Goal: Information Seeking & Learning: Learn about a topic

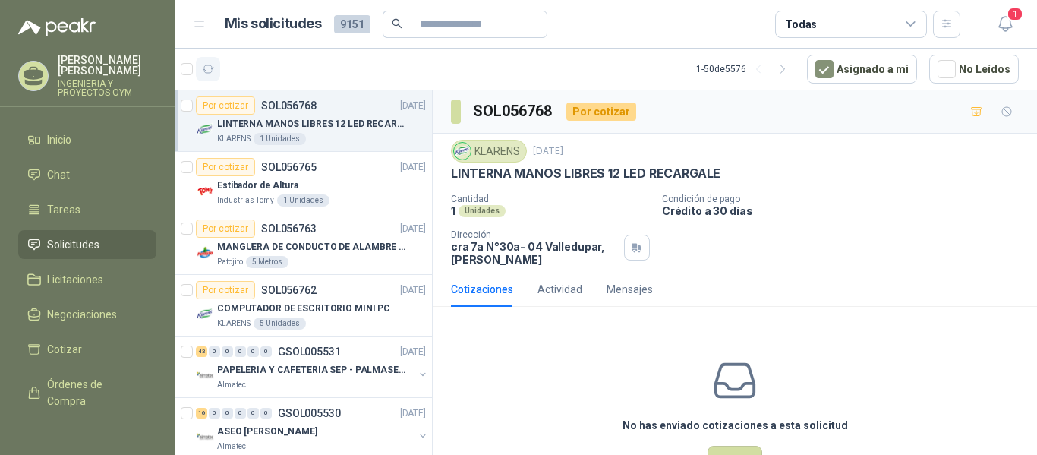
click at [211, 74] on icon "button" at bounding box center [208, 69] width 13 height 13
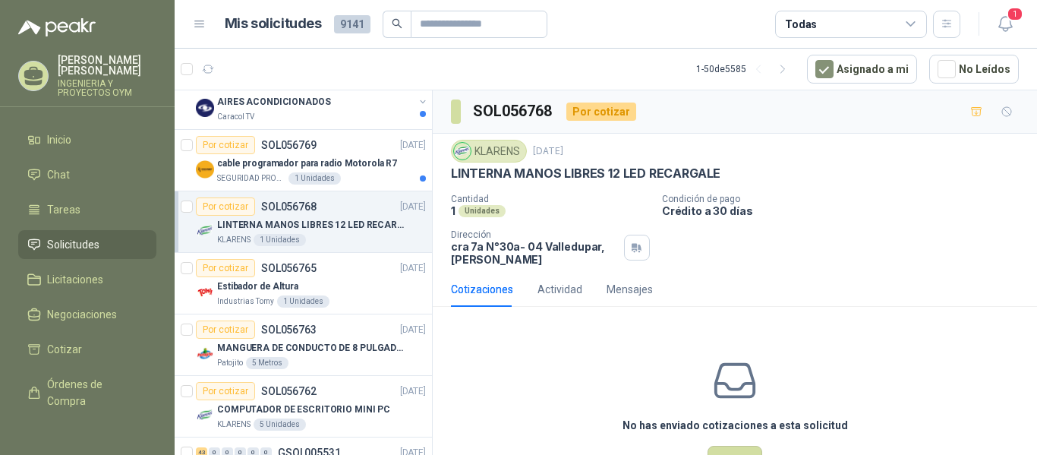
scroll to position [1080, 0]
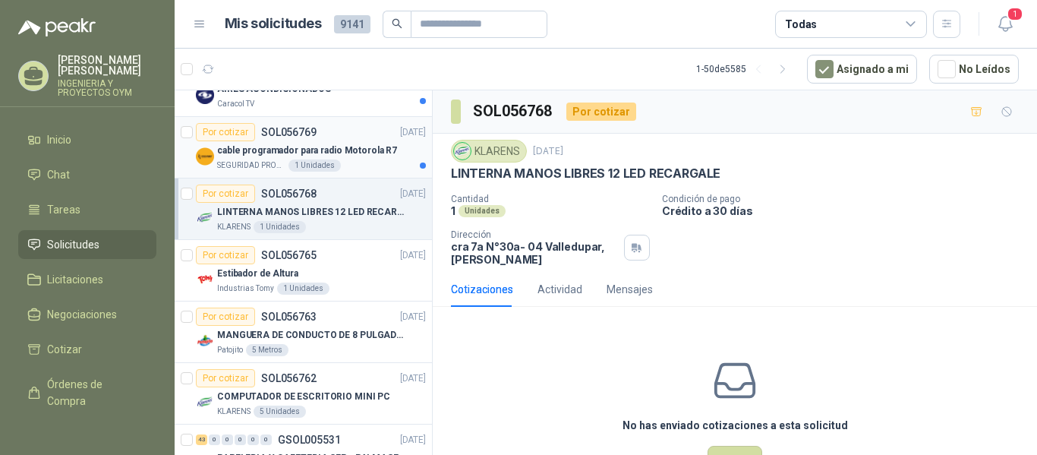
click at [314, 153] on p "cable programador para radio Motorola R7" at bounding box center [307, 150] width 180 height 14
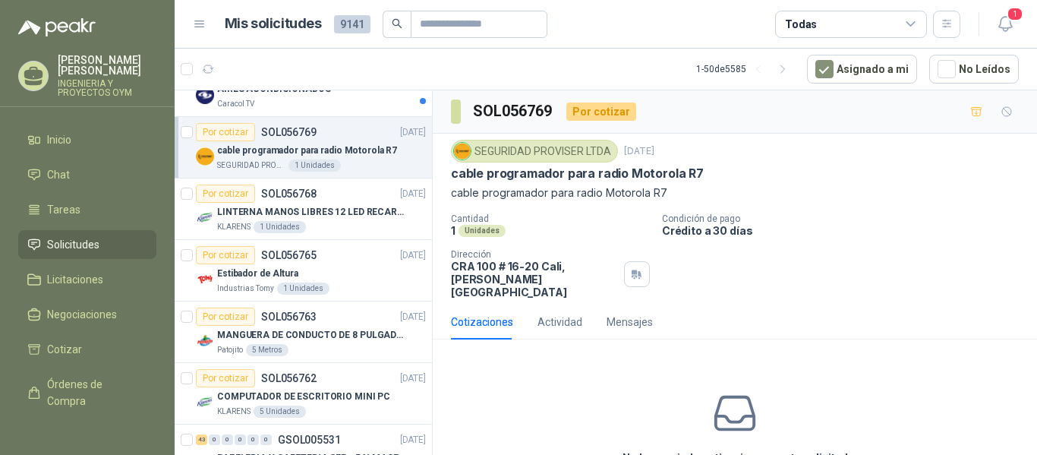
scroll to position [870, 0]
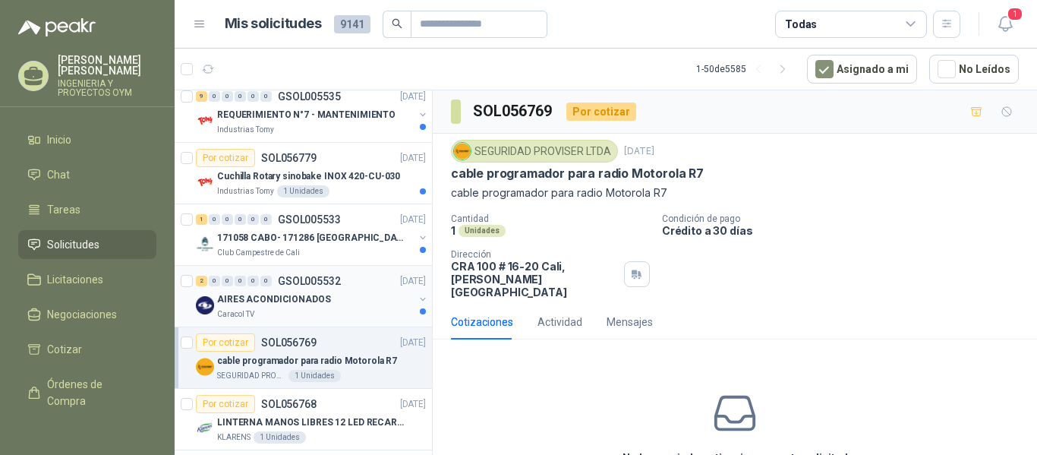
click at [335, 303] on div "AIRES ACONDICIONADOS" at bounding box center [315, 299] width 197 height 18
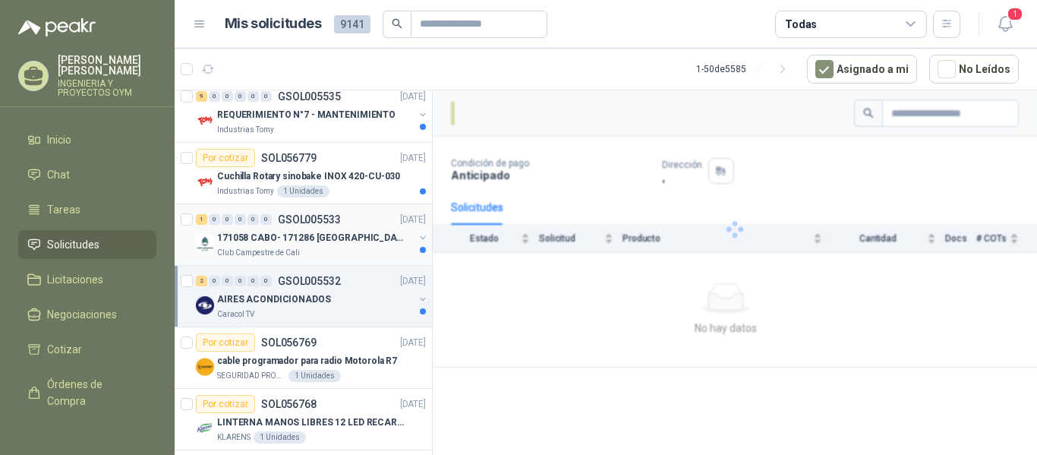
click at [339, 227] on div "1 0 0 0 0 0 GSOL005533 [DATE]" at bounding box center [312, 219] width 233 height 18
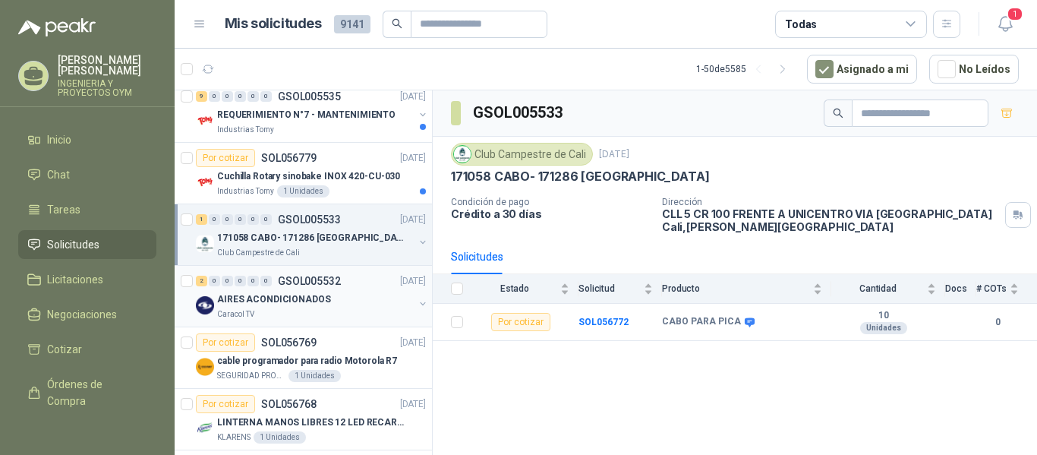
click at [313, 288] on div "2 0 0 0 0 0 GSOL005532 [DATE]" at bounding box center [312, 281] width 233 height 18
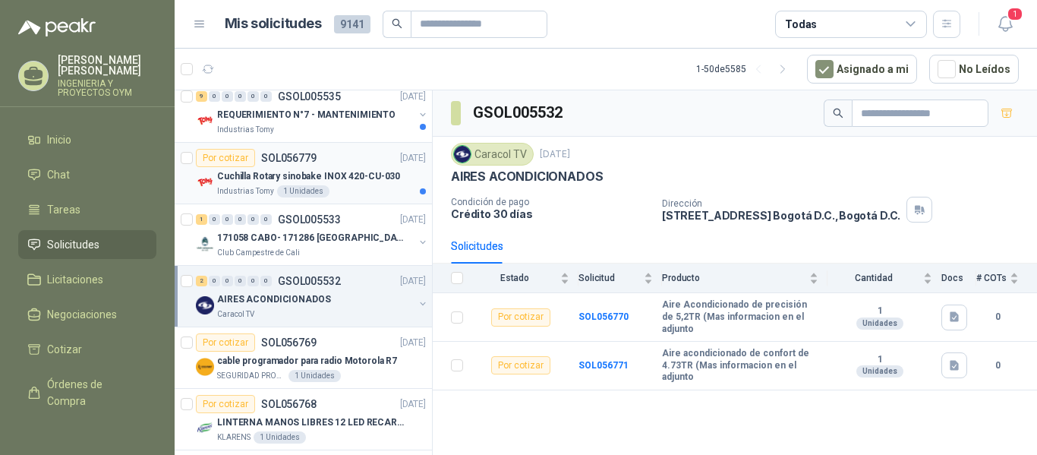
click at [324, 184] on div "Cuchilla Rotary sinobake INOX 420-CU-030" at bounding box center [321, 176] width 209 height 18
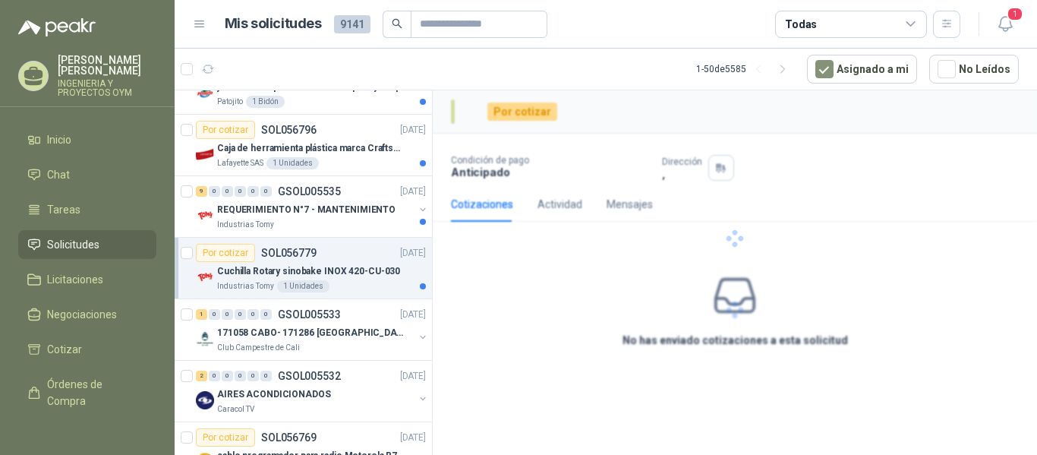
scroll to position [762, 0]
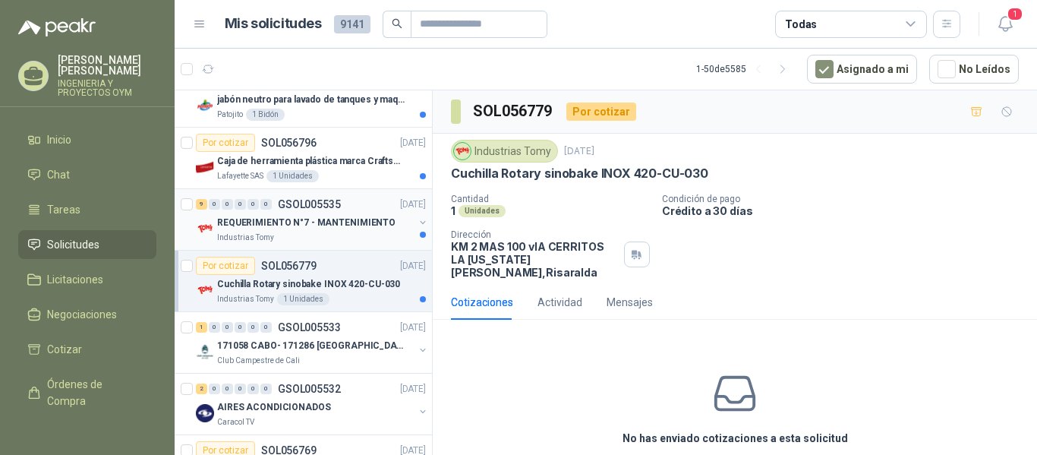
click at [371, 204] on div "9 0 0 0 0 0 GSOL005535 [DATE]" at bounding box center [312, 204] width 233 height 18
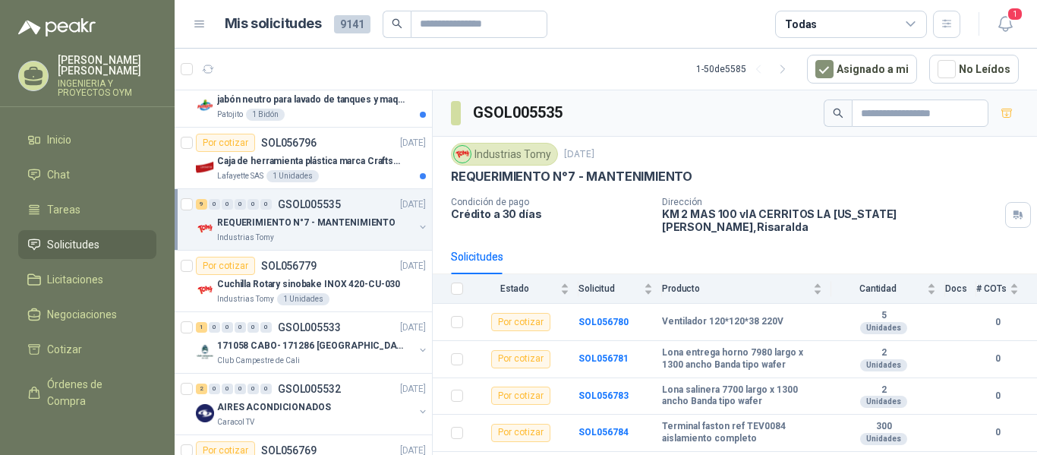
scroll to position [692, 0]
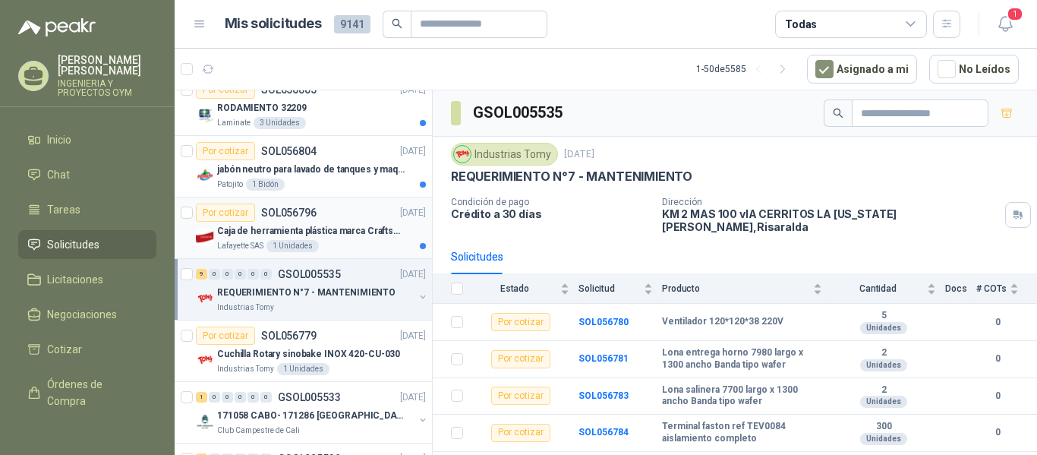
click at [358, 230] on p "Caja de herramienta plástica marca Craftsman de 26 pulgadas color rojo y nego" at bounding box center [311, 231] width 189 height 14
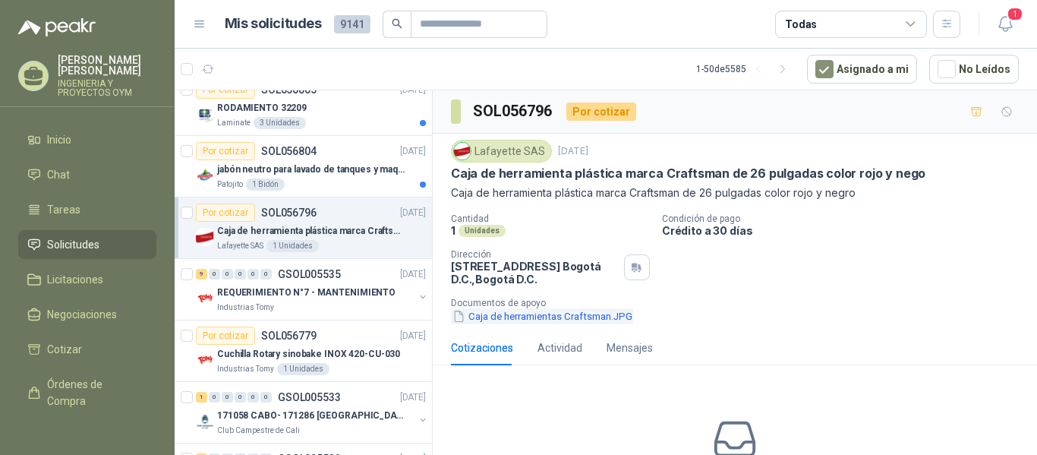
click at [496, 317] on button "Caja de herramientas Craftsman.JPG" at bounding box center [542, 316] width 183 height 16
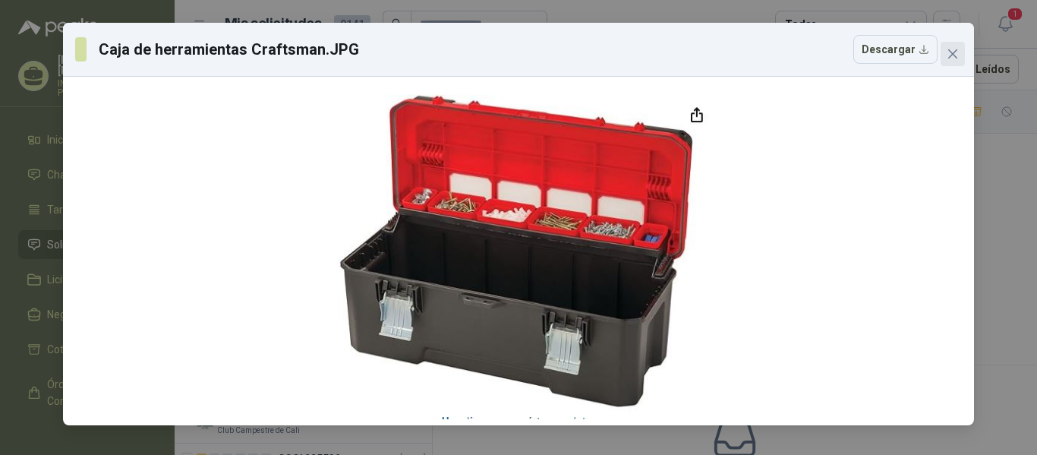
click at [955, 56] on icon "close" at bounding box center [952, 53] width 9 height 9
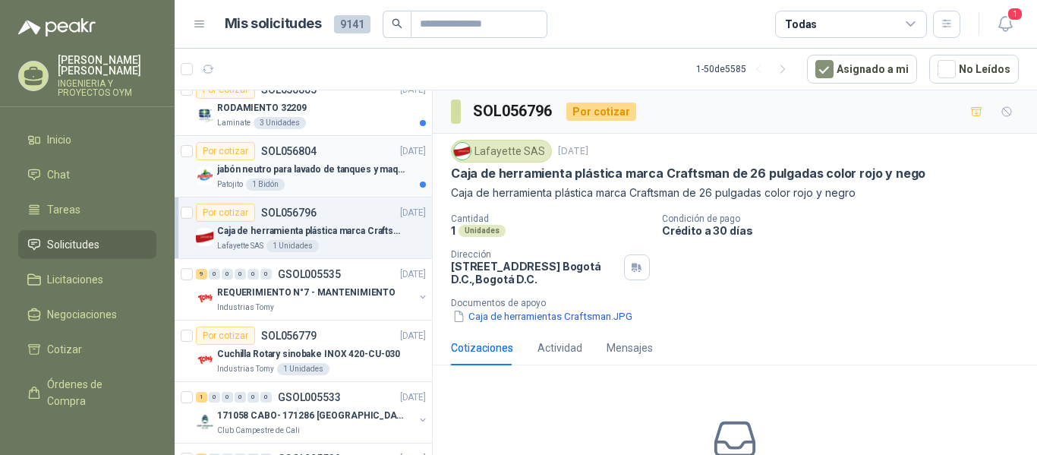
click at [348, 181] on div "Patojito 1 Bidón" at bounding box center [321, 184] width 209 height 12
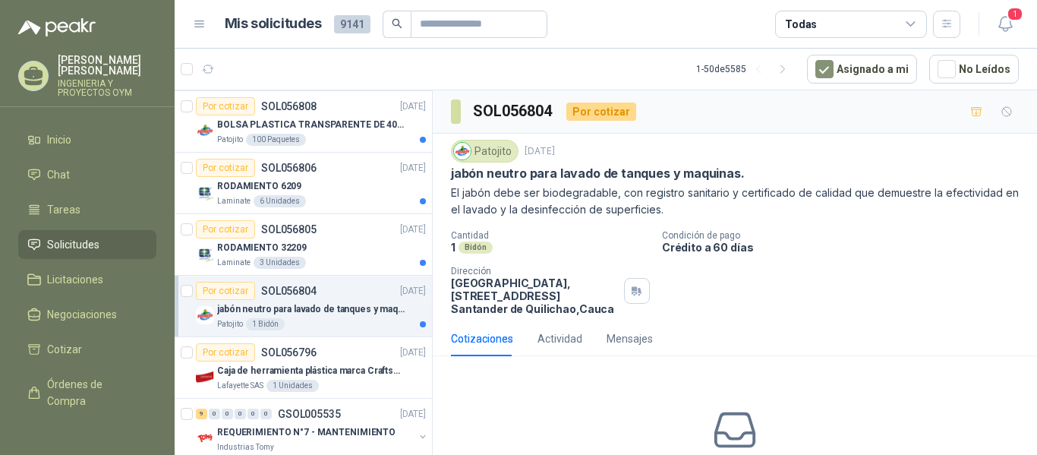
scroll to position [540, 0]
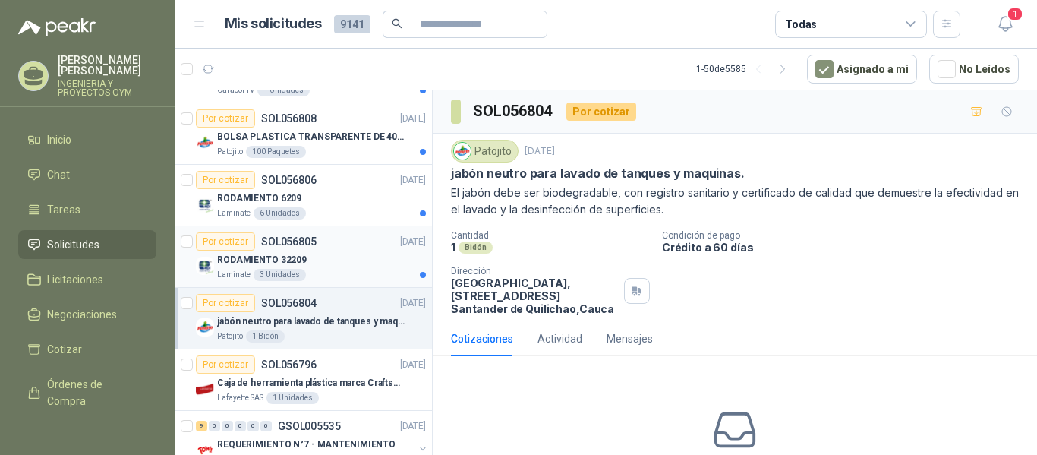
click at [345, 261] on div "RODAMIENTO 32209" at bounding box center [321, 259] width 209 height 18
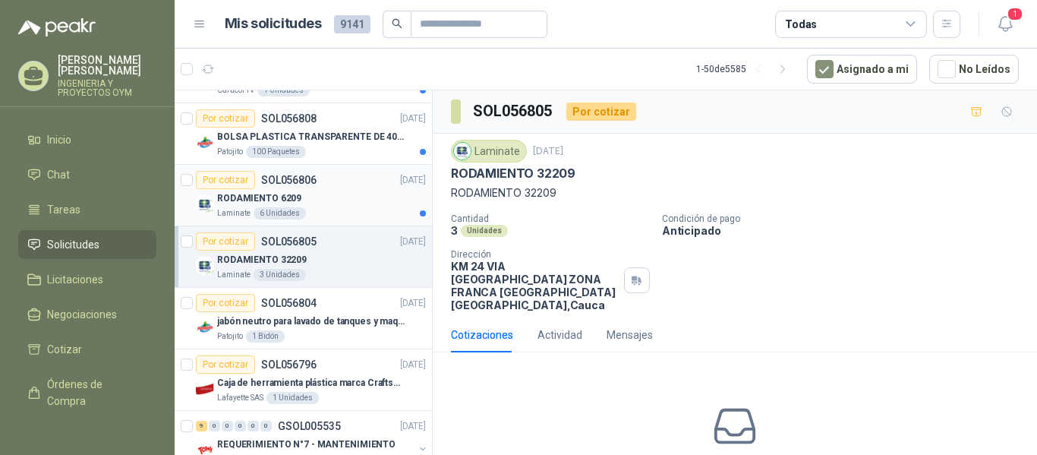
click at [296, 206] on div "RODAMIENTO 6209" at bounding box center [321, 198] width 209 height 18
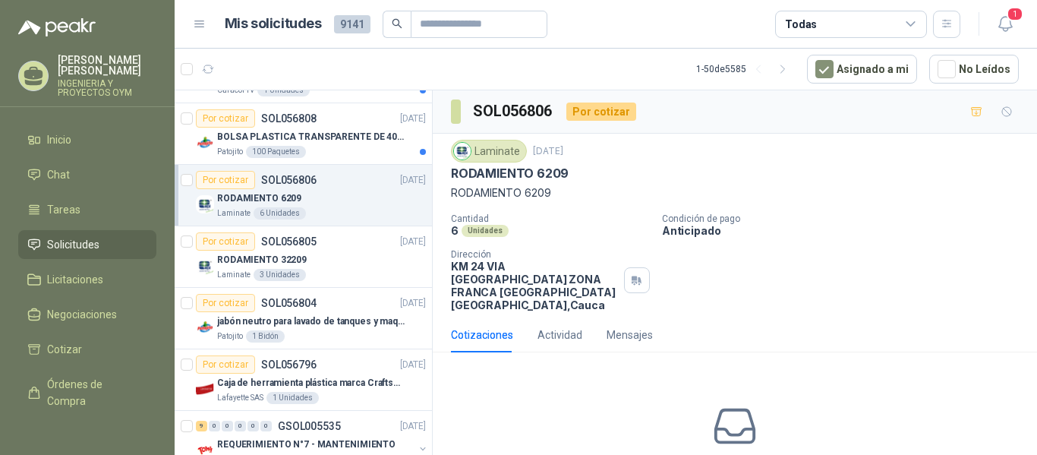
scroll to position [521, 0]
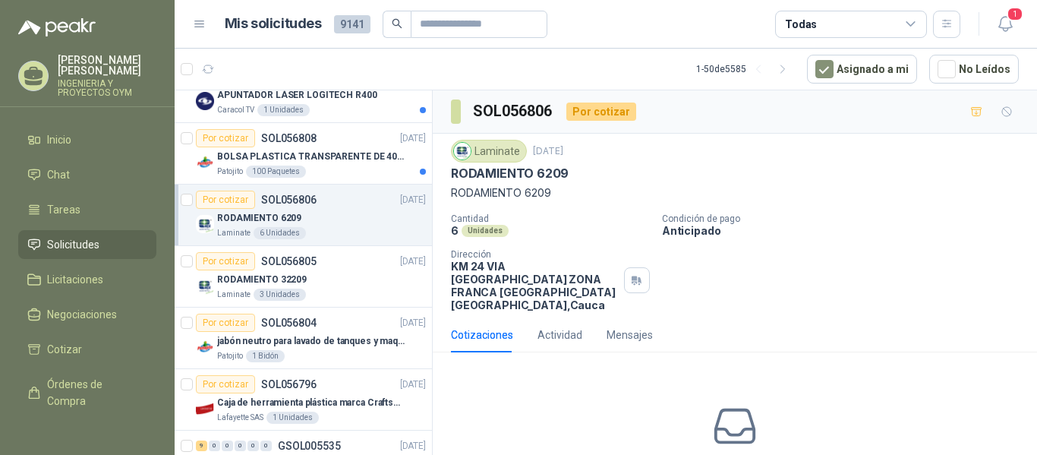
click at [349, 185] on article "Por cotizar SOL056806 [DATE] RODAMIENTO 6209 Laminate 6 Unidades" at bounding box center [303, 214] width 257 height 61
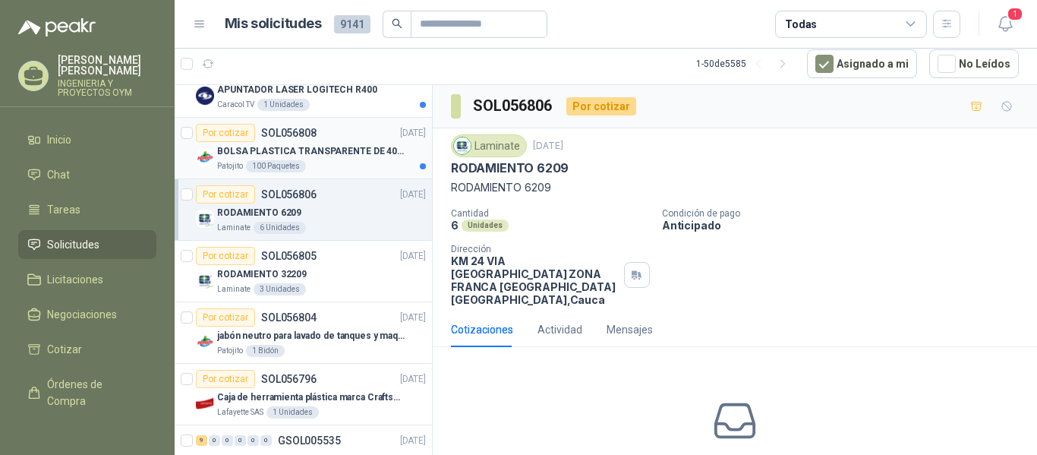
click at [332, 167] on div "Patojito 100 Paquetes" at bounding box center [321, 166] width 209 height 12
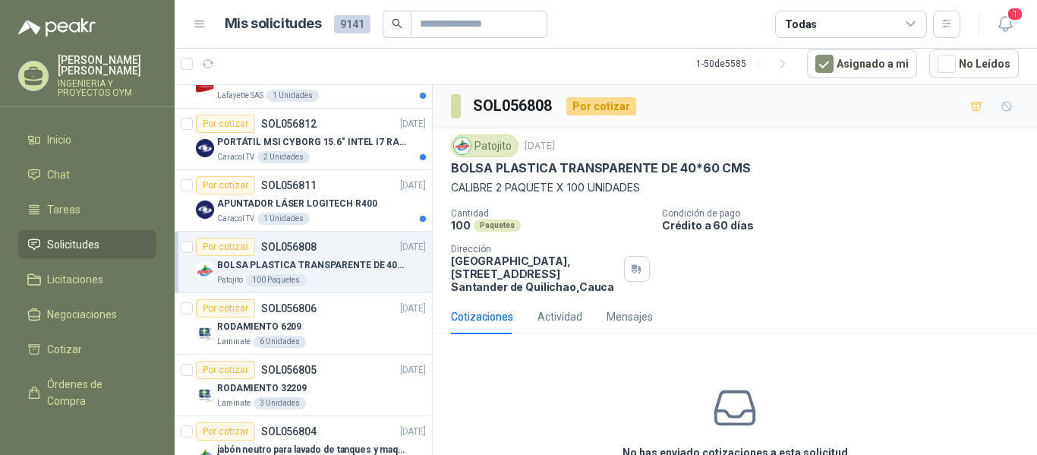
scroll to position [400, 0]
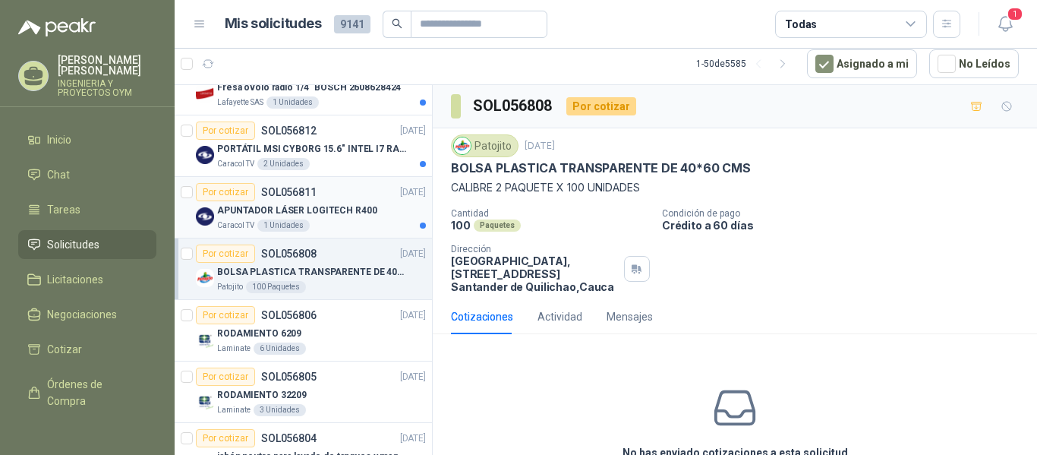
click at [345, 213] on p "APUNTADOR LÁSER LOGITECH R400" at bounding box center [297, 210] width 160 height 14
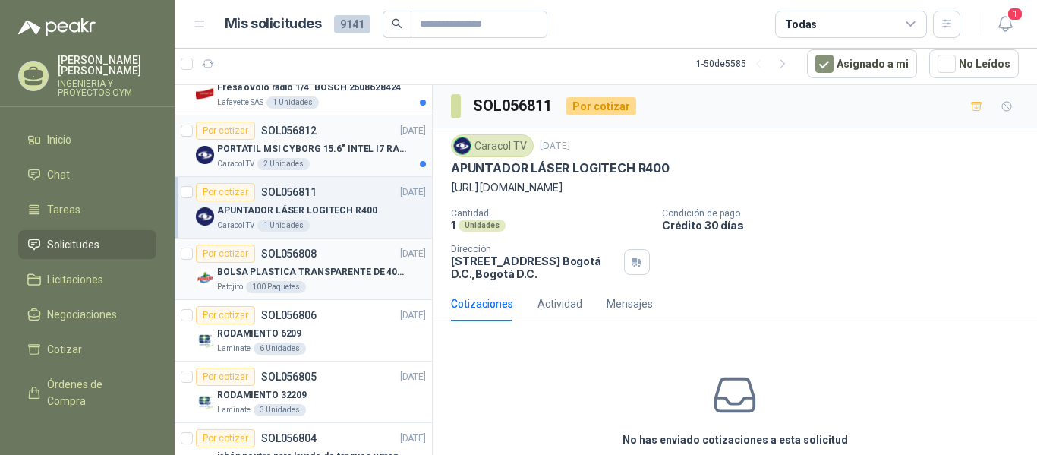
click at [335, 151] on p "PORTÁTIL MSI CYBORG 15.6" INTEL I7 RAM 32GB - 1 TB / Nvidia GeForce RTX 4050" at bounding box center [311, 149] width 189 height 14
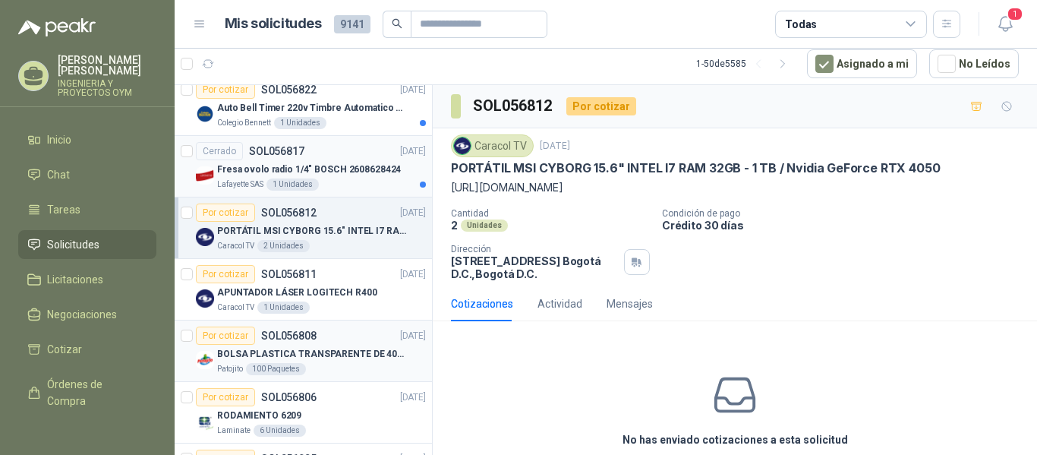
scroll to position [311, 0]
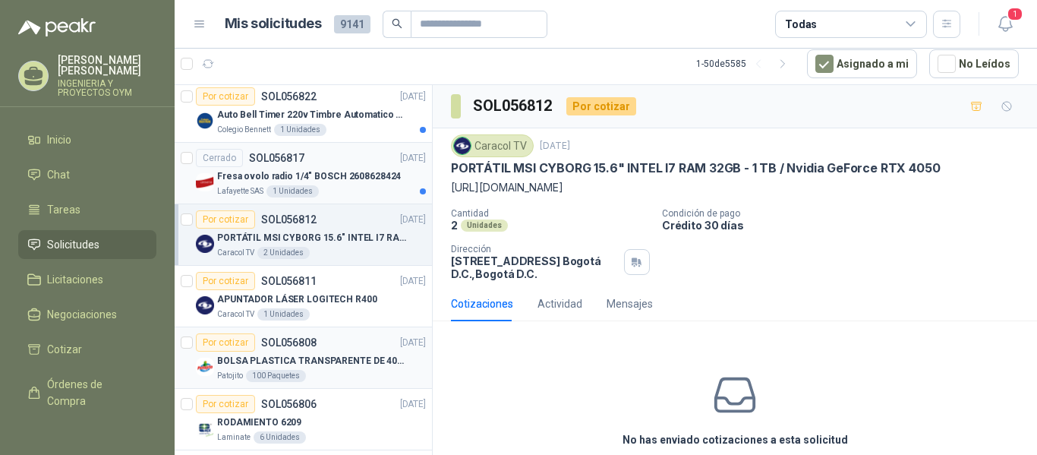
click at [363, 180] on p "Fresa ovolo radio 1/4" BOSCH 2608628424" at bounding box center [309, 176] width 184 height 14
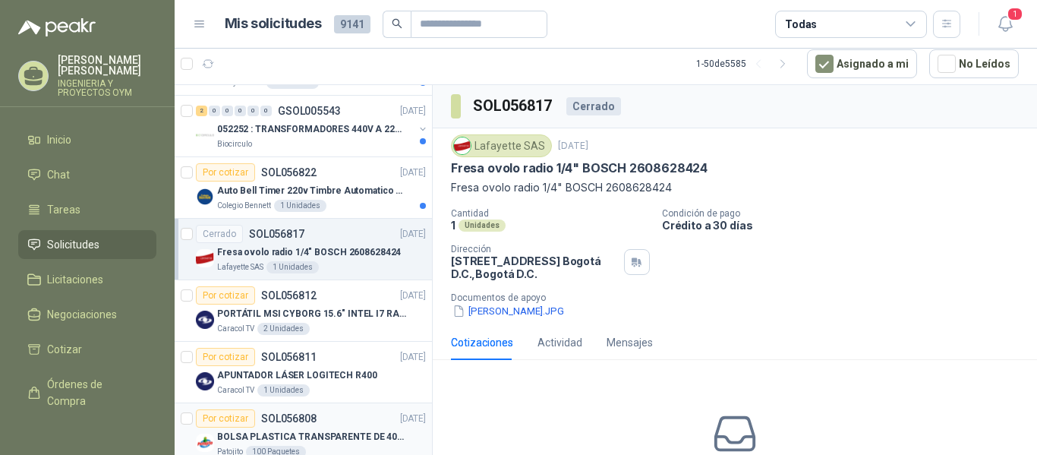
scroll to position [197, 0]
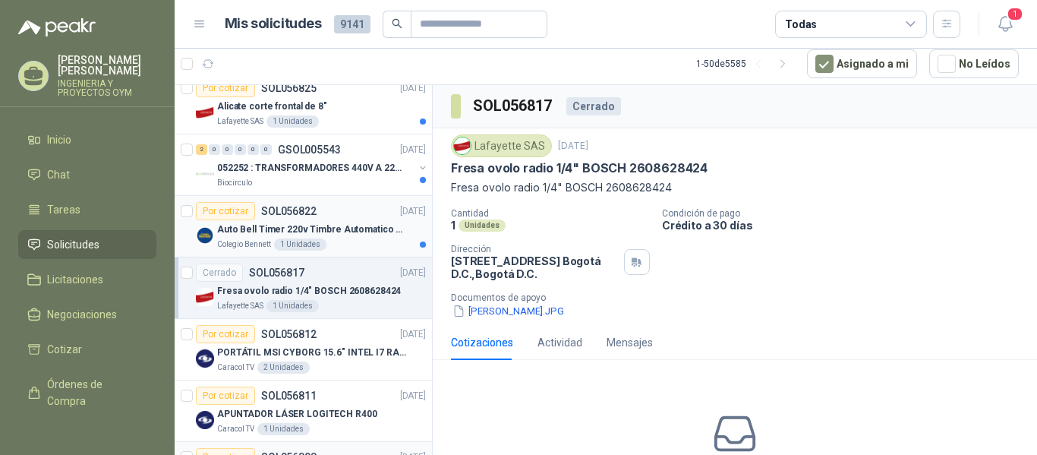
click at [315, 225] on p "Auto Bell Timer 220v Timbre Automatico Para Colegios, Indust" at bounding box center [311, 229] width 189 height 14
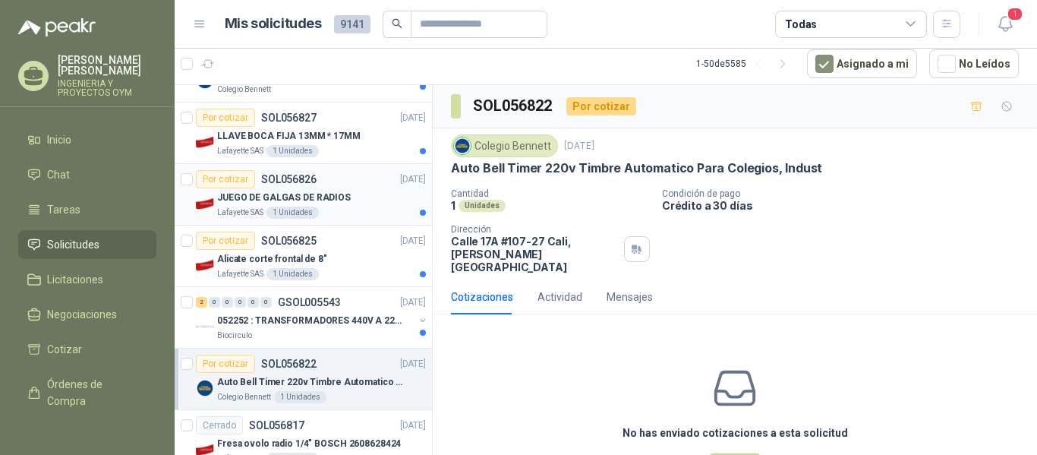
scroll to position [19, 0]
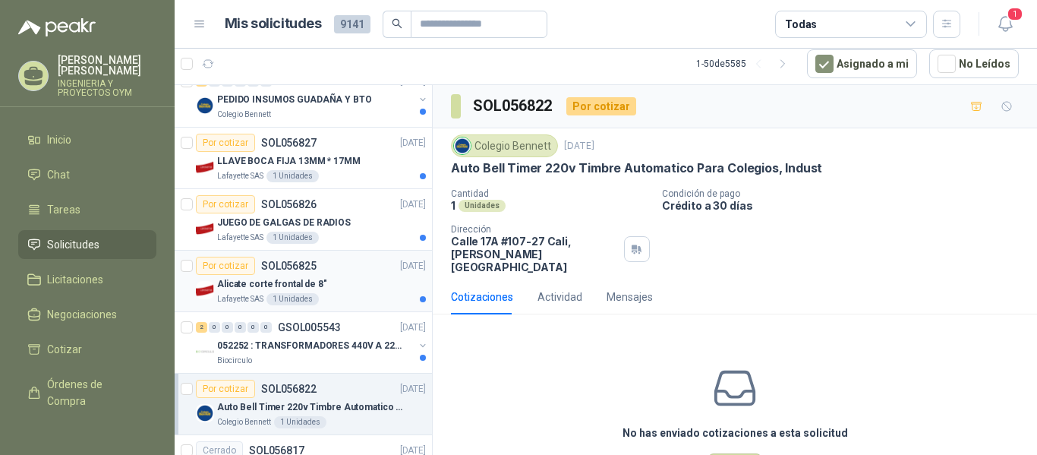
click at [334, 275] on div "Alicate corte frontal de 8"" at bounding box center [321, 284] width 209 height 18
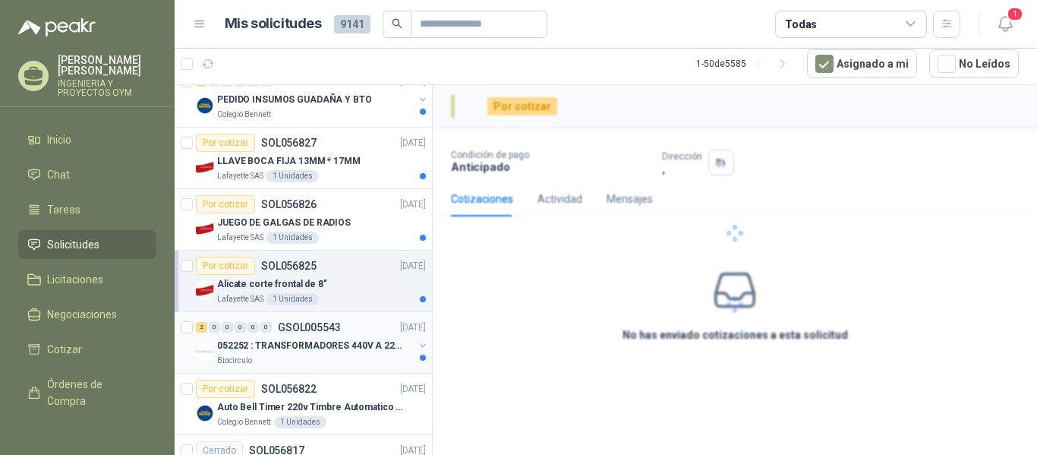
click at [338, 348] on p "052252 : TRANSFORMADORES 440V A 220 V" at bounding box center [311, 345] width 189 height 14
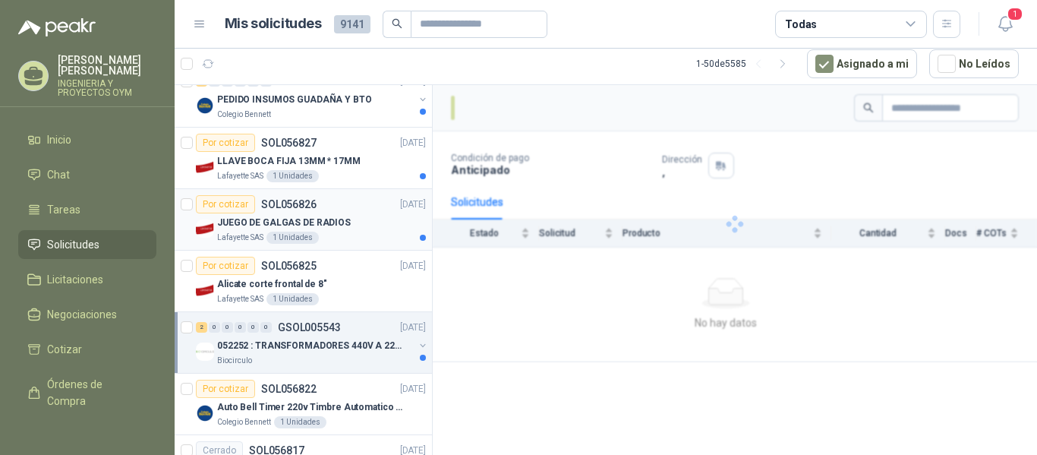
click at [294, 222] on p "JUEGO DE GALGAS DE RADIOS" at bounding box center [284, 223] width 134 height 14
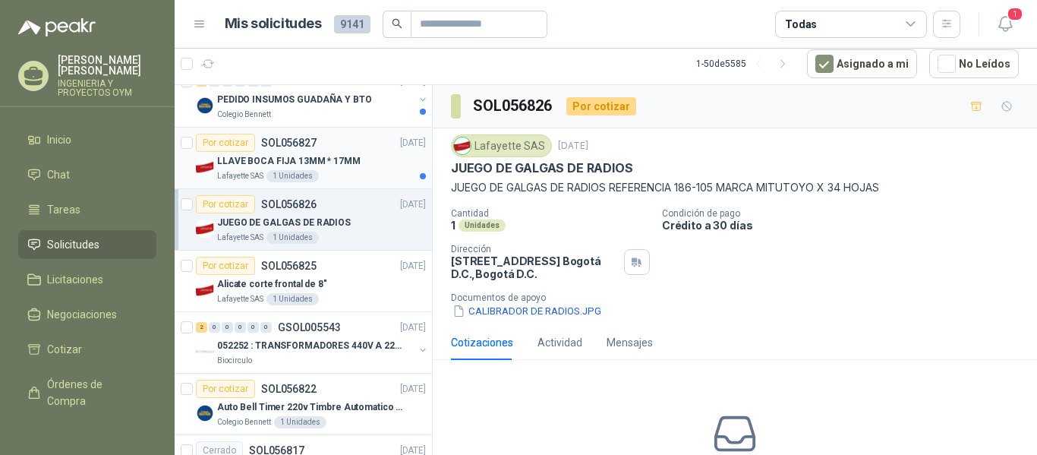
click at [361, 173] on div "Lafayette SAS 1 Unidades" at bounding box center [321, 176] width 209 height 12
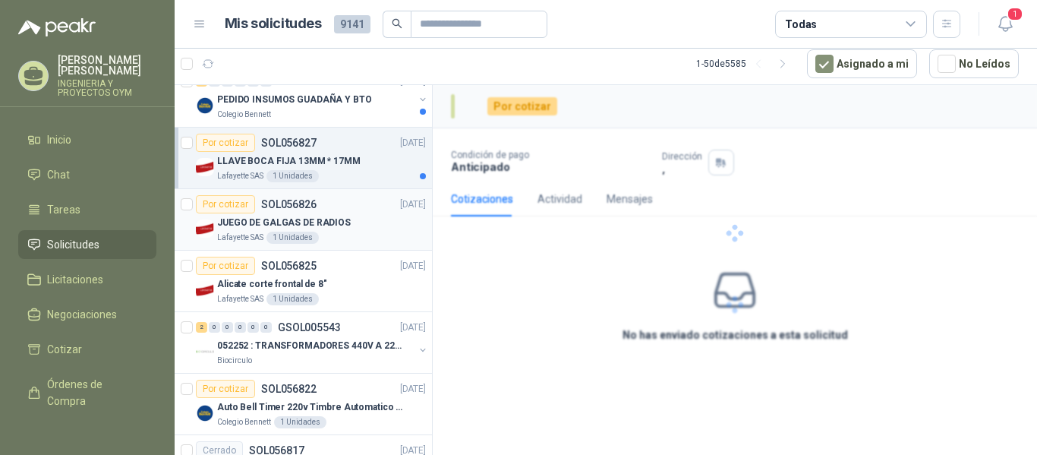
click at [351, 206] on div "Por cotizar SOL056826 [DATE]" at bounding box center [311, 204] width 230 height 18
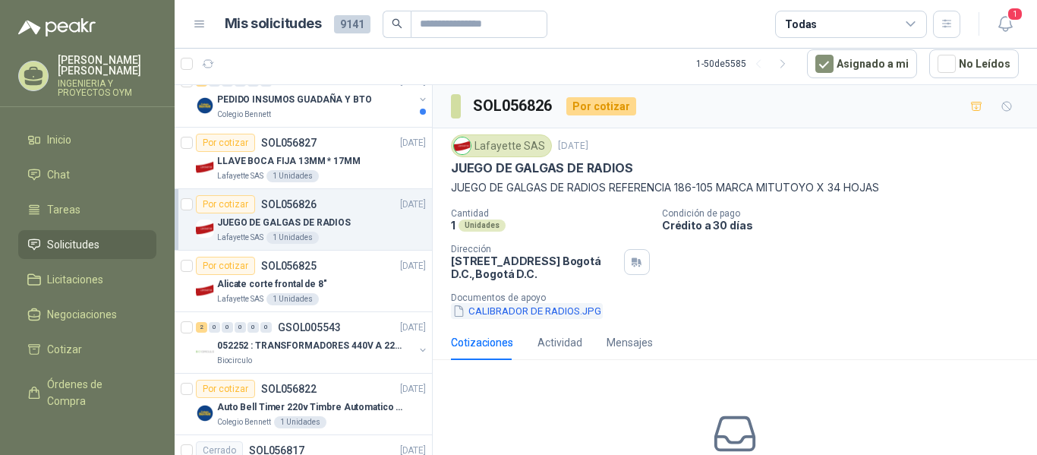
click at [524, 313] on button "CALIBRADOR DE RADIOS.JPG" at bounding box center [527, 311] width 152 height 16
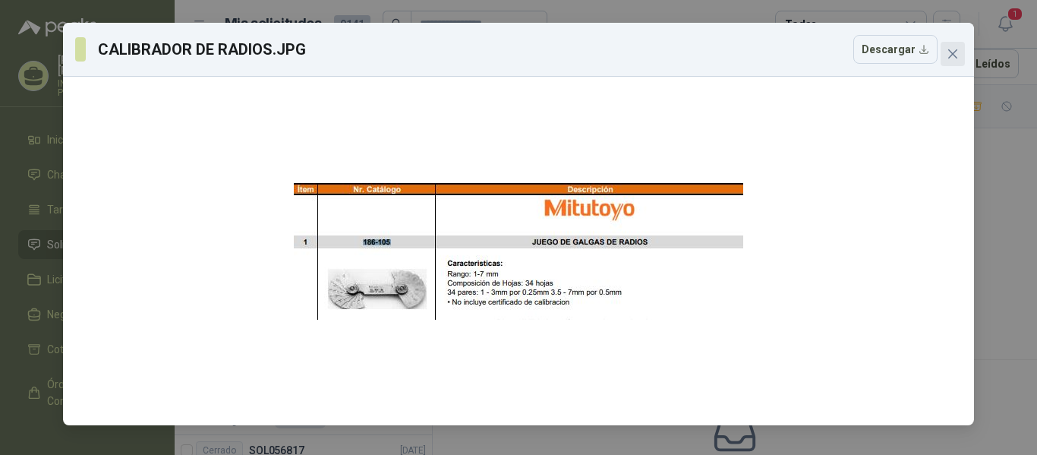
click at [956, 57] on icon "close" at bounding box center [952, 53] width 9 height 9
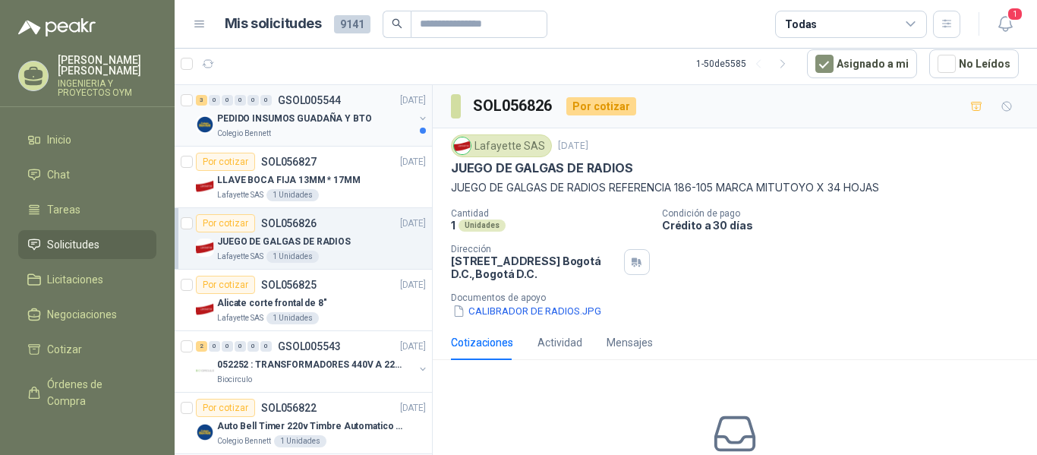
click at [345, 122] on p "PEDIDO INSUMOS GUADAÑA Y BTO" at bounding box center [294, 119] width 155 height 14
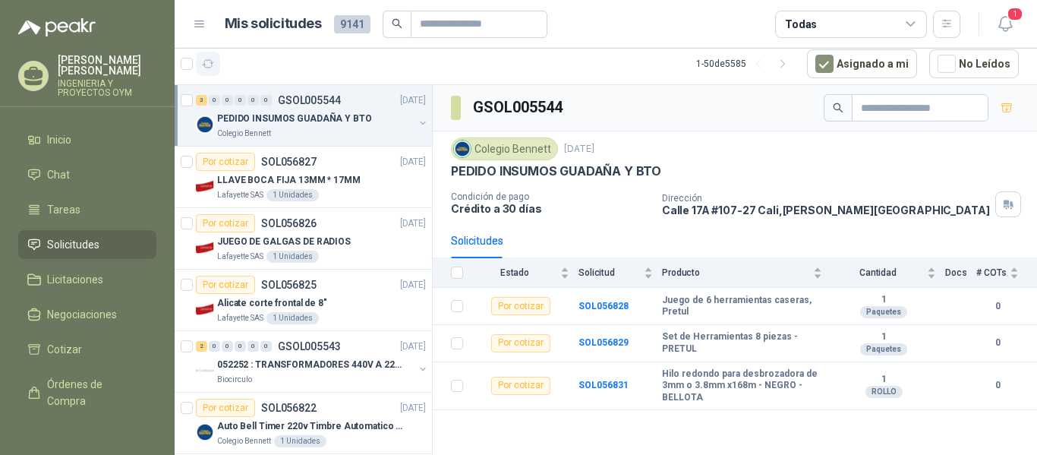
click at [216, 68] on button "button" at bounding box center [208, 64] width 24 height 24
